Goal: Find specific page/section: Find specific page/section

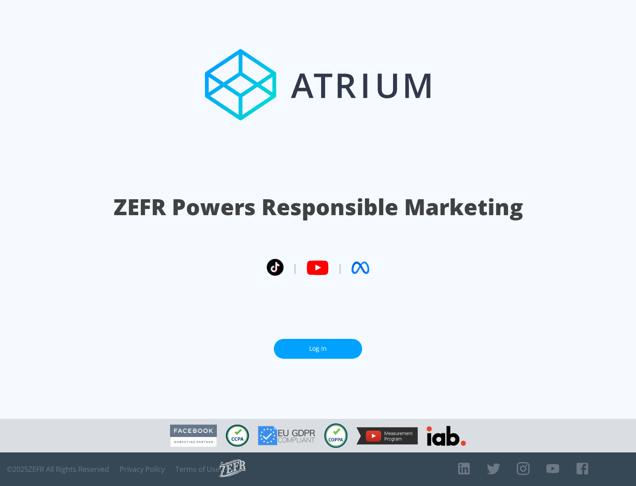
click at [318, 349] on link "Log In" at bounding box center [318, 349] width 88 height 20
